Goal: Transaction & Acquisition: Purchase product/service

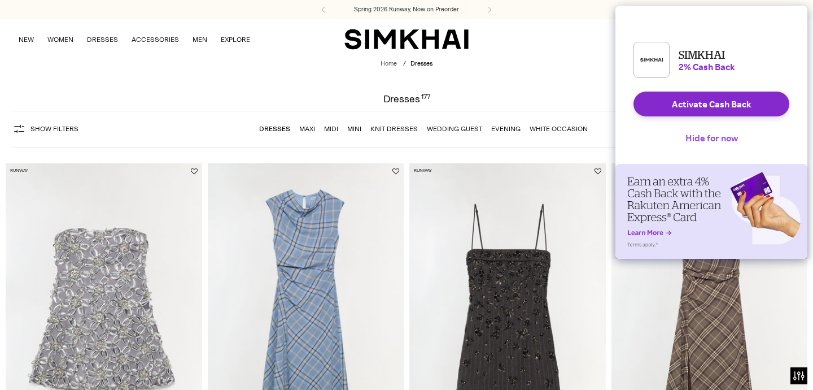
click at [718, 145] on button "Hide for now" at bounding box center [711, 137] width 71 height 25
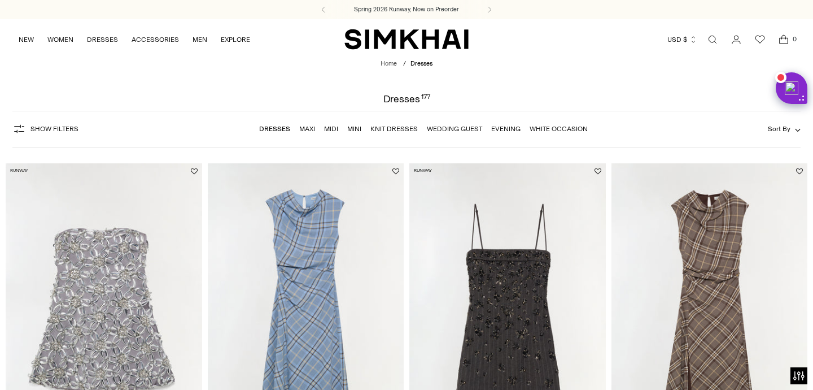
click at [505, 131] on link "Evening" at bounding box center [505, 129] width 29 height 8
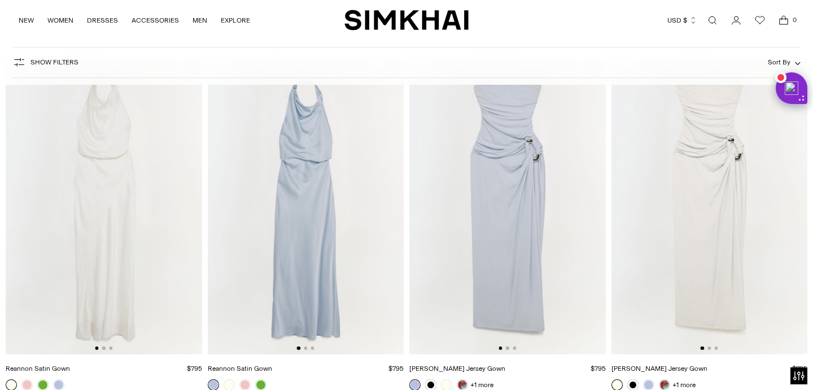
scroll to position [1515, 0]
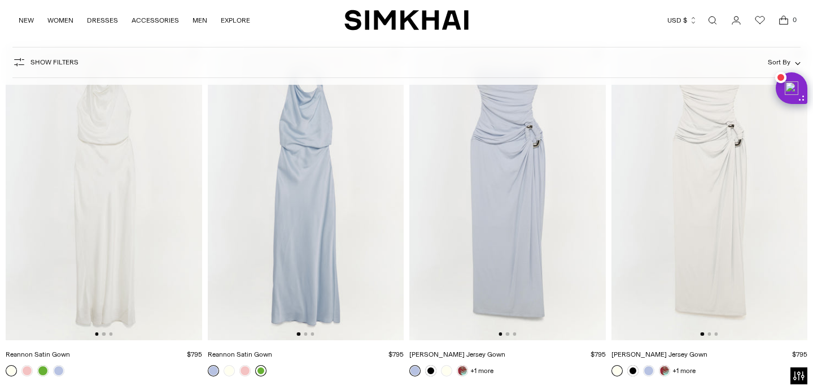
click at [258, 369] on link at bounding box center [260, 370] width 11 height 11
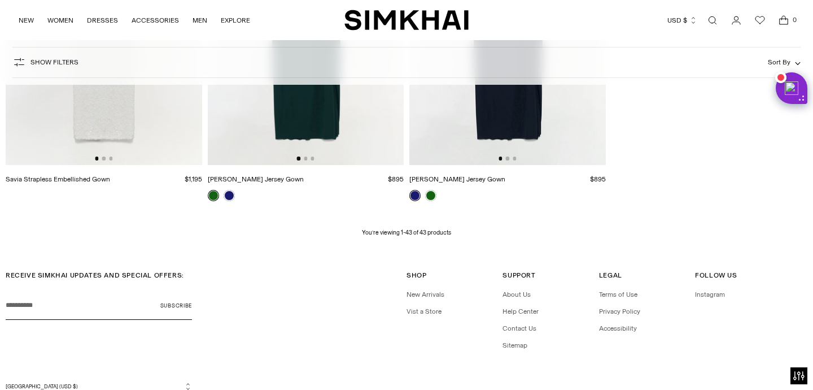
scroll to position [3813, 0]
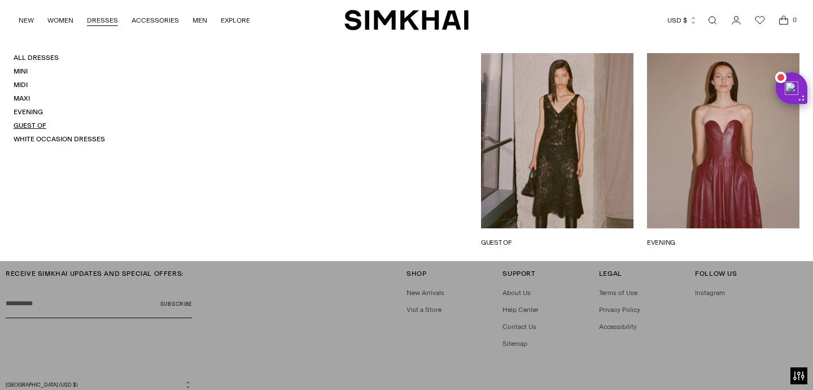
click at [42, 124] on link "Guest Of" at bounding box center [30, 125] width 33 height 8
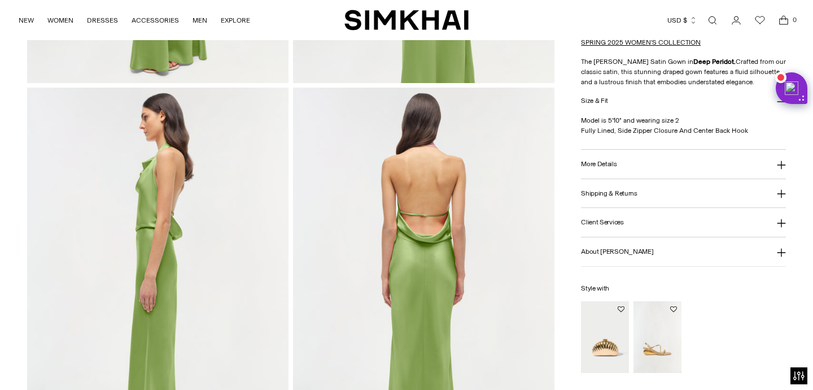
scroll to position [412, 0]
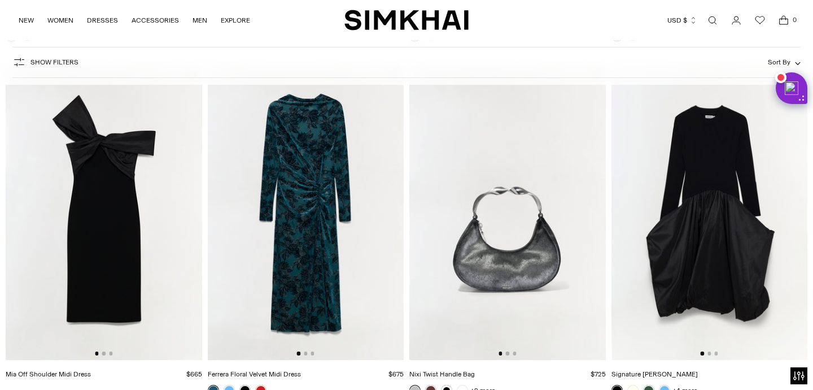
scroll to position [814, 0]
